Goal: Check status

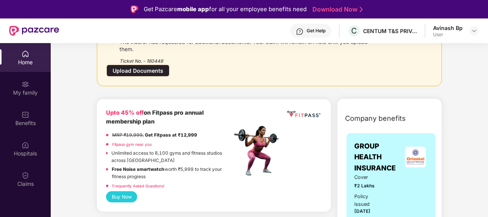
scroll to position [77, 0]
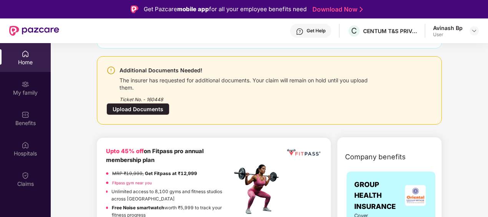
click at [144, 78] on div "The insurer has requested for additional documents. Your claim will remain on h…" at bounding box center [248, 83] width 258 height 16
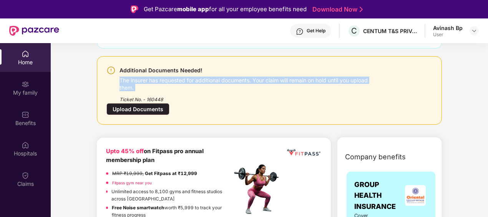
click at [144, 78] on div "The insurer has requested for additional documents. Your claim will remain on h…" at bounding box center [248, 83] width 258 height 16
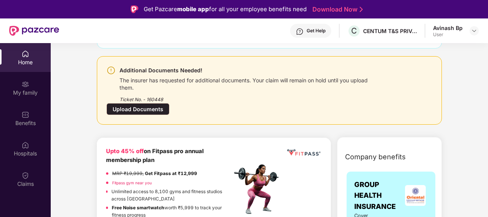
drag, startPoint x: 144, startPoint y: 78, endPoint x: 265, endPoint y: 94, distance: 121.3
click at [265, 94] on div "Ticket No. - 160448" at bounding box center [248, 97] width 258 height 12
drag, startPoint x: 141, startPoint y: 105, endPoint x: 95, endPoint y: 130, distance: 51.9
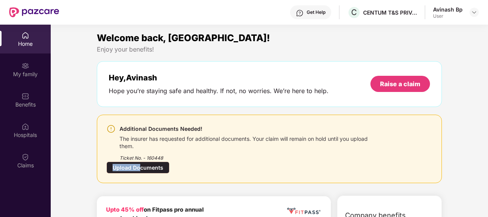
scroll to position [0, 0]
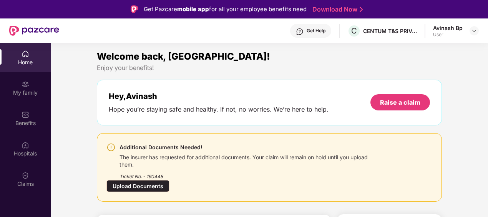
click at [141, 182] on div "Upload Documents" at bounding box center [137, 186] width 63 height 12
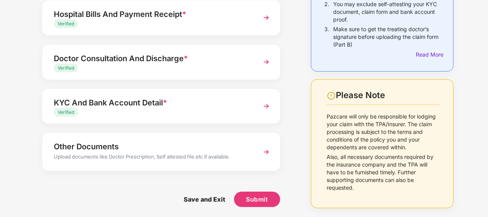
scroll to position [115, 0]
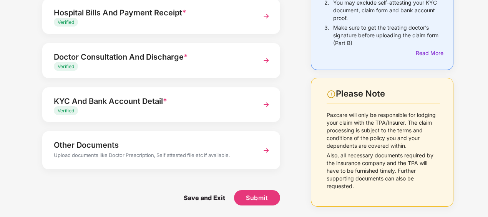
click at [347, 128] on p "Pazcare will only be responsible for lodging your claim with the TPA/Insurer. T…" at bounding box center [382, 130] width 113 height 38
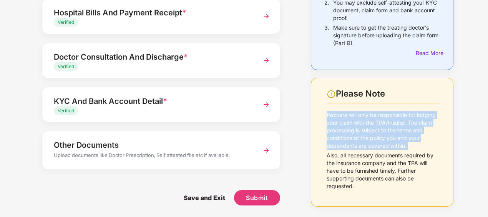
click at [347, 128] on p "Pazcare will only be responsible for lodging your claim with the TPA/Insurer. T…" at bounding box center [382, 130] width 113 height 38
drag, startPoint x: 347, startPoint y: 128, endPoint x: 313, endPoint y: 130, distance: 34.6
click at [313, 130] on div "Please Note Pazcare will only be responsible for lodging your claim with the TP…" at bounding box center [382, 142] width 142 height 129
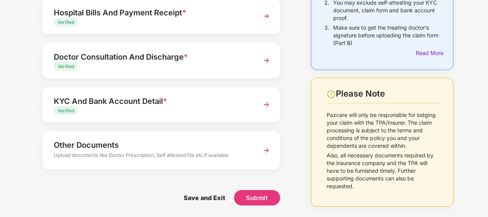
click at [133, 155] on div "Upload documents like Doctor Prescription, Self attested file etc if available." at bounding box center [152, 156] width 197 height 10
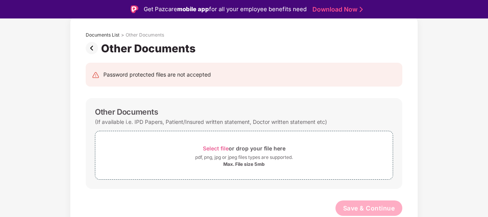
scroll to position [38, 0]
click at [89, 48] on img at bounding box center [93, 49] width 15 height 12
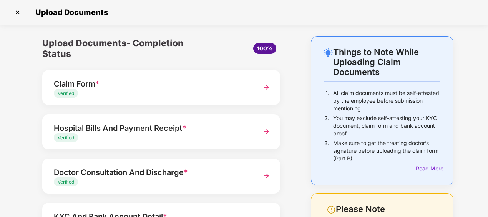
click at [182, 90] on div "Verified" at bounding box center [152, 93] width 197 height 7
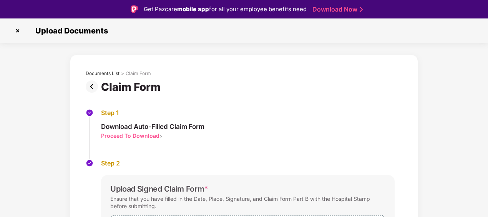
click at [15, 31] on img at bounding box center [18, 31] width 12 height 12
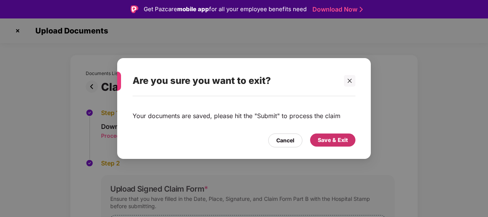
click at [330, 142] on div "Save & Exit" at bounding box center [333, 140] width 30 height 8
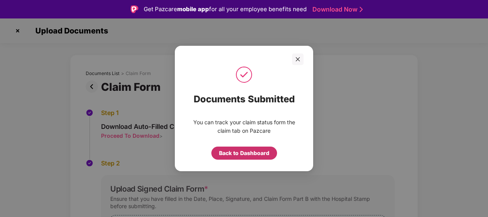
drag, startPoint x: 244, startPoint y: 154, endPoint x: 211, endPoint y: 150, distance: 33.2
click at [244, 154] on div "Back to Dashboard" at bounding box center [244, 153] width 50 height 8
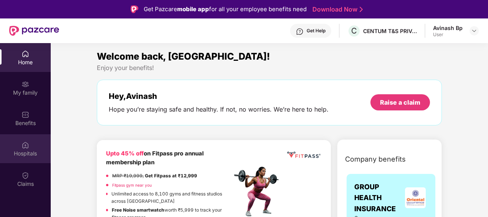
click at [27, 148] on img at bounding box center [25, 145] width 8 height 8
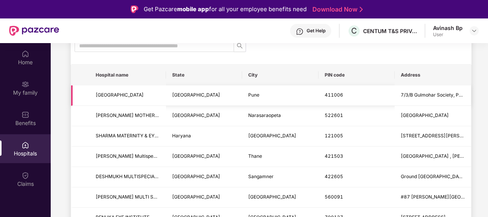
scroll to position [77, 0]
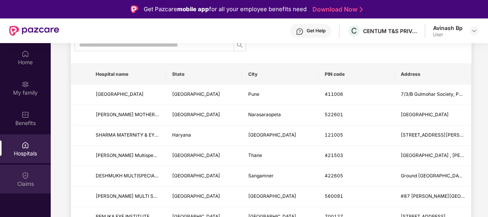
click at [31, 175] on div "Claims" at bounding box center [25, 178] width 51 height 29
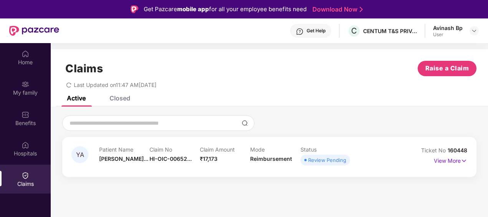
click at [333, 161] on div "Review Pending" at bounding box center [327, 160] width 38 height 8
click at [451, 158] on p "View More" at bounding box center [449, 159] width 33 height 10
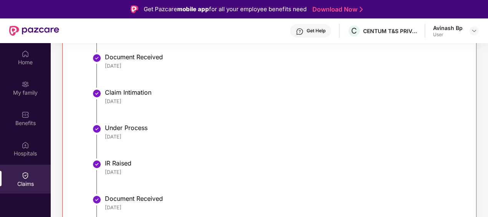
scroll to position [256, 0]
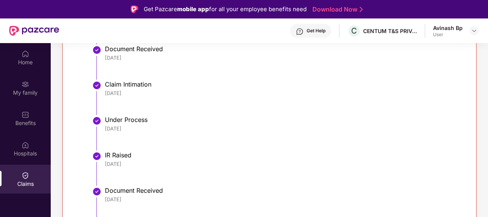
click at [117, 155] on div "IR Raised" at bounding box center [282, 155] width 354 height 8
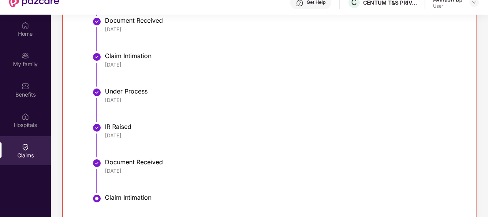
scroll to position [43, 0]
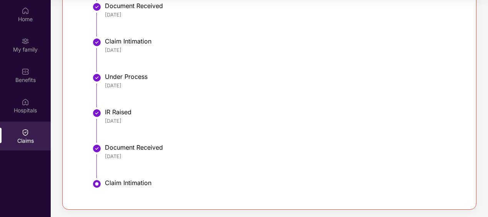
click at [126, 180] on div "Claim Intimation" at bounding box center [282, 183] width 354 height 8
drag, startPoint x: 126, startPoint y: 180, endPoint x: 192, endPoint y: 155, distance: 70.9
click at [192, 155] on div "[DATE]" at bounding box center [282, 155] width 354 height 7
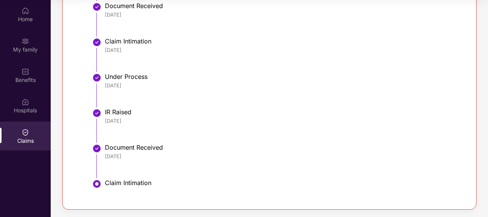
click at [98, 147] on img at bounding box center [96, 148] width 9 height 9
click at [107, 110] on div "IR Raised" at bounding box center [282, 112] width 354 height 8
click at [118, 76] on div "Under Process" at bounding box center [282, 77] width 354 height 8
click at [313, 66] on li "Claim Intimation [DATE]" at bounding box center [277, 57] width 364 height 35
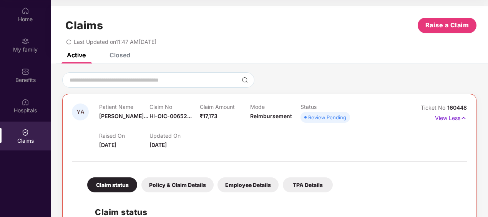
click at [334, 115] on div "Review Pending" at bounding box center [327, 117] width 38 height 8
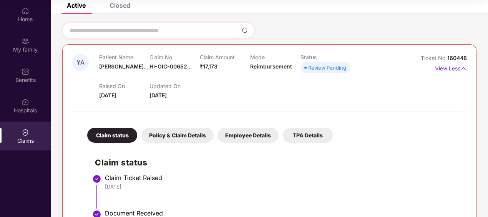
scroll to position [115, 0]
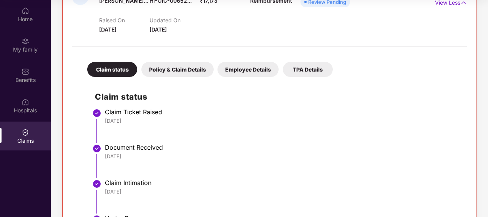
click at [192, 70] on div "Policy & Claim Details" at bounding box center [177, 69] width 72 height 15
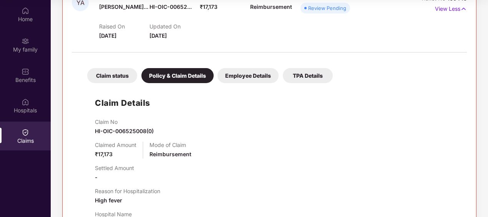
scroll to position [26, 0]
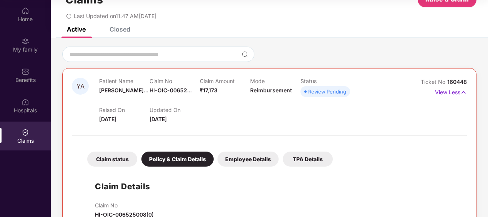
click at [252, 154] on div "Employee Details" at bounding box center [247, 158] width 61 height 15
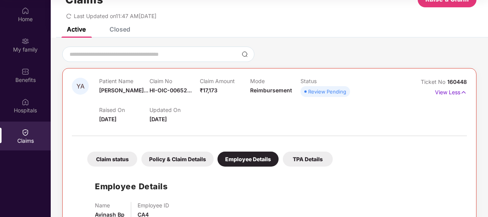
scroll to position [51, 0]
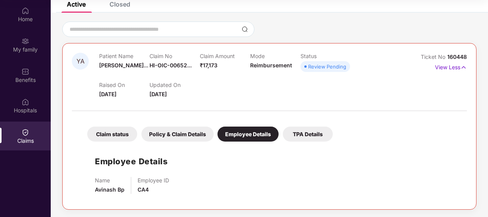
click at [300, 137] on div "TPA Details" at bounding box center [308, 133] width 50 height 15
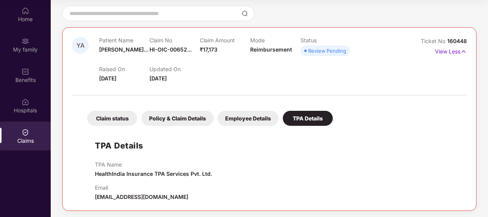
scroll to position [68, 0]
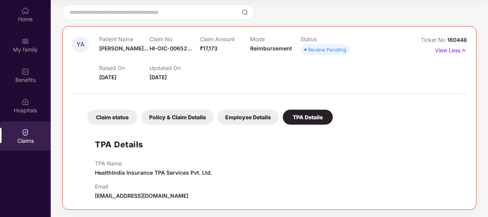
click at [324, 50] on div "Review Pending" at bounding box center [327, 50] width 38 height 8
click at [451, 51] on p "View Less" at bounding box center [451, 49] width 32 height 10
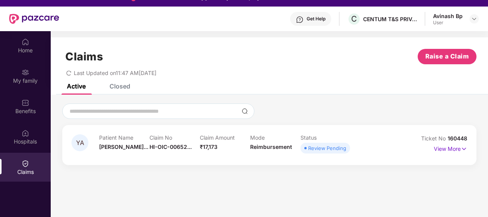
scroll to position [0, 0]
